Goal: Transaction & Acquisition: Purchase product/service

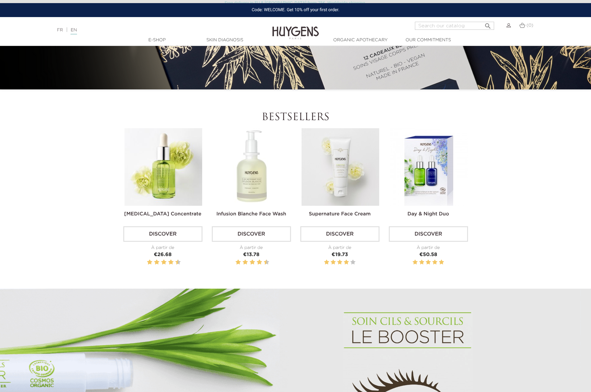
scroll to position [280, 0]
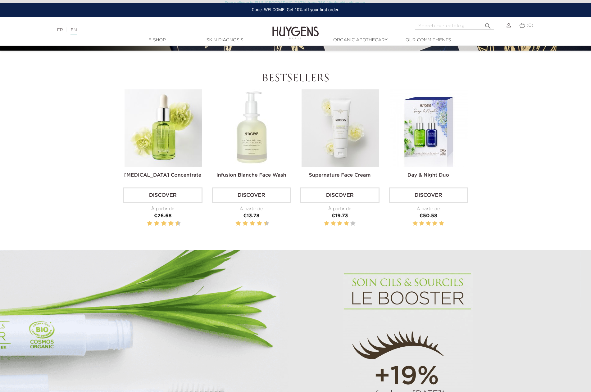
click at [261, 138] on img at bounding box center [252, 128] width 78 height 78
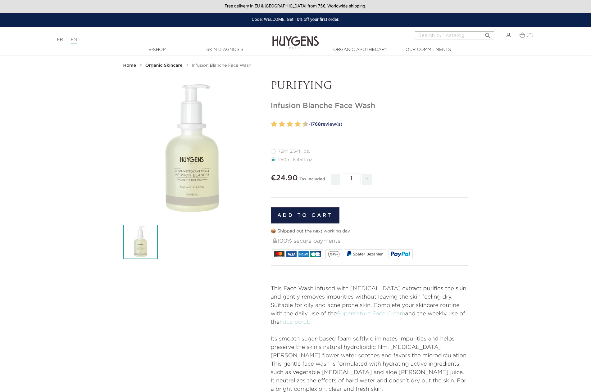
click at [298, 151] on label11"] "75ml 2.54fl. oz." at bounding box center [294, 151] width 47 height 5
radio input "true"
click at [296, 160] on label1"] "250ml 8.45fl. oz." at bounding box center [296, 160] width 50 height 5
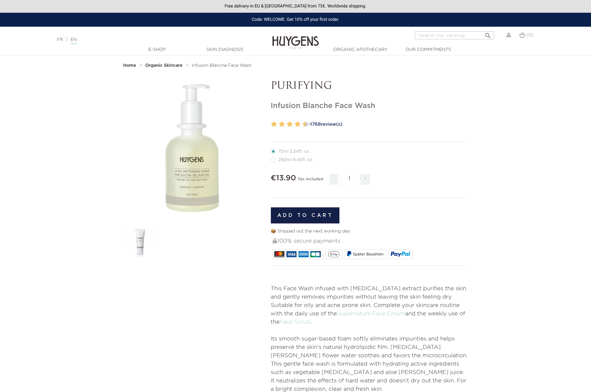
radio input "true"
